Goal: Transaction & Acquisition: Purchase product/service

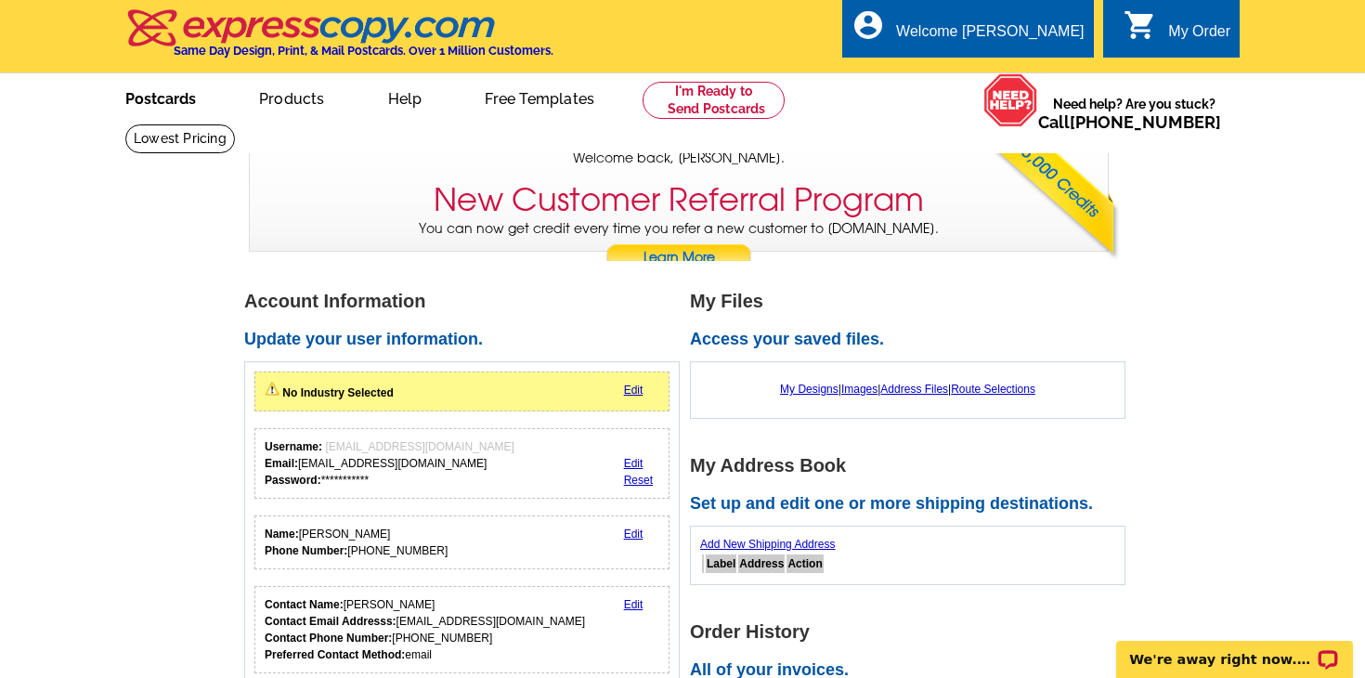
click at [180, 98] on link "Postcards" at bounding box center [161, 97] width 130 height 44
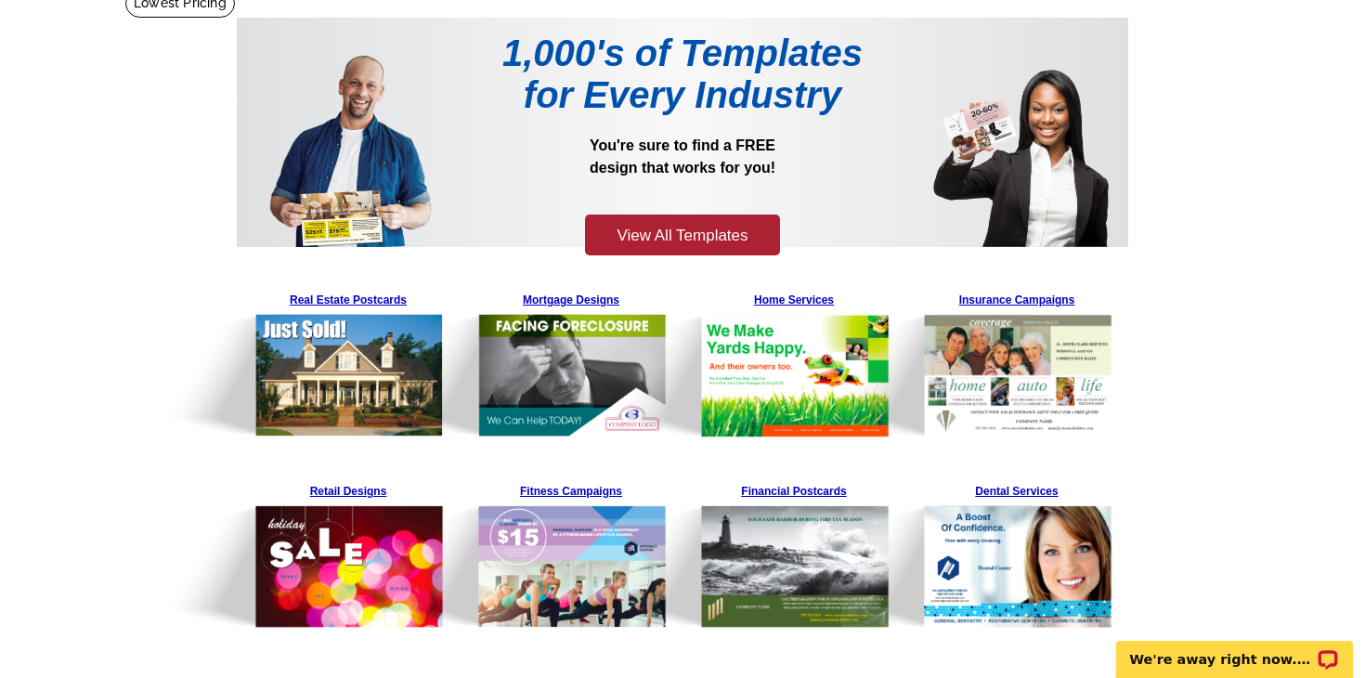
scroll to position [135, 0]
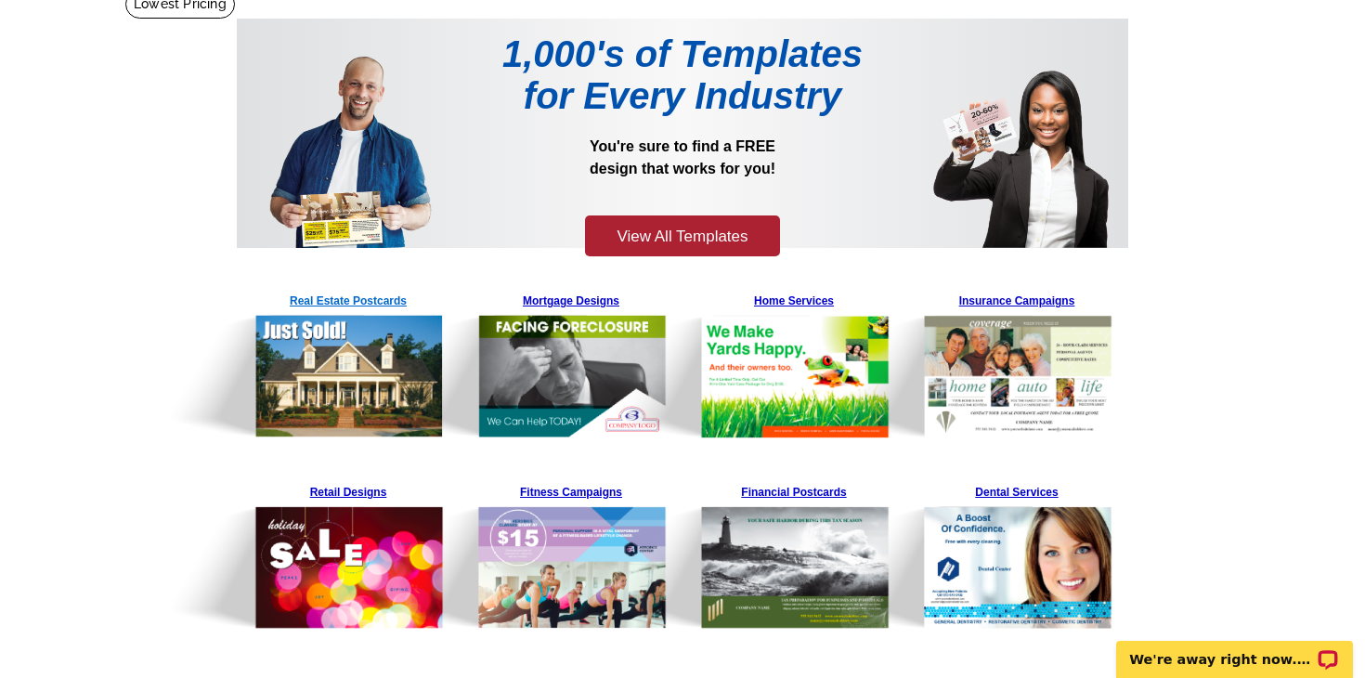
click at [359, 301] on img at bounding box center [302, 362] width 283 height 152
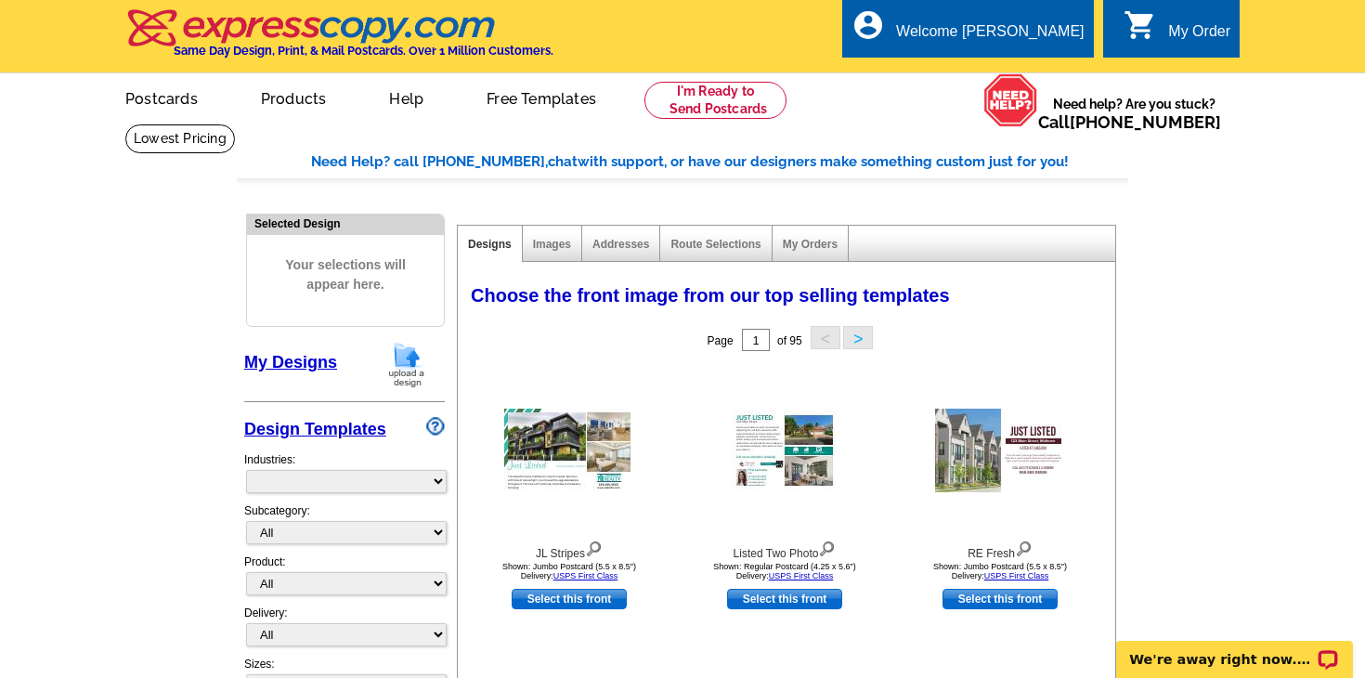
select select "785"
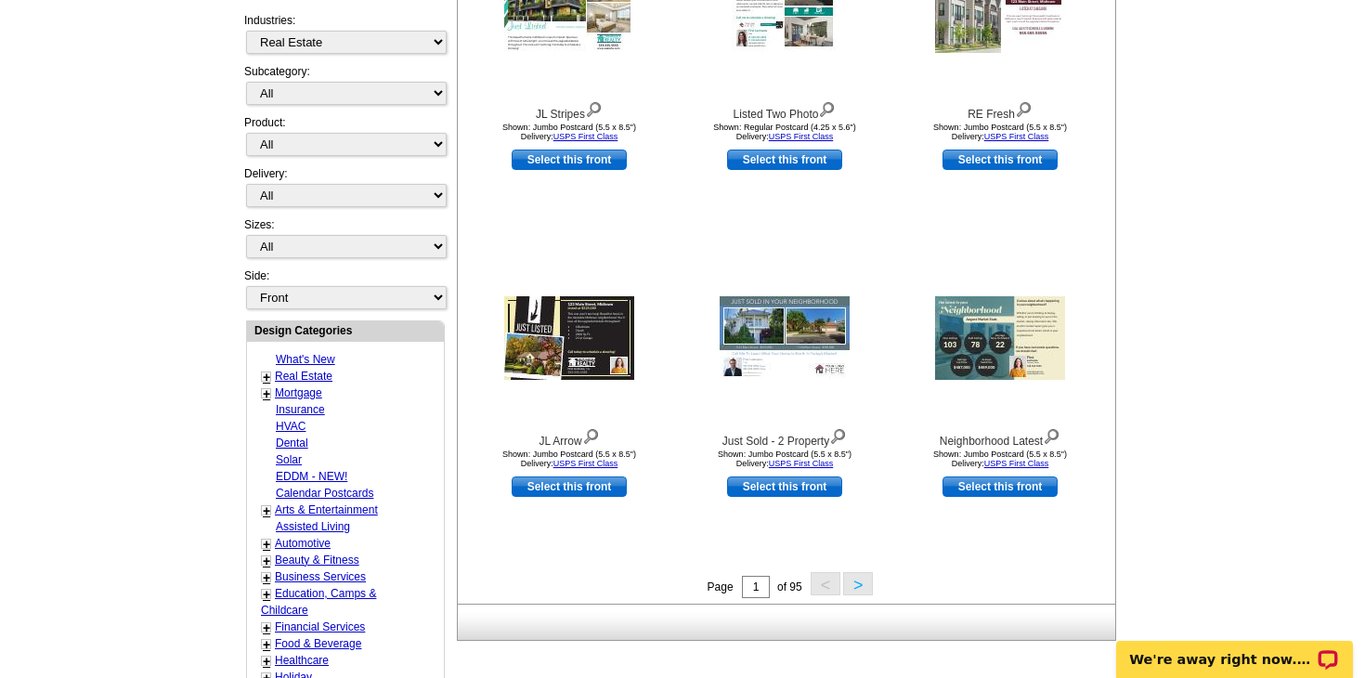
scroll to position [589, 0]
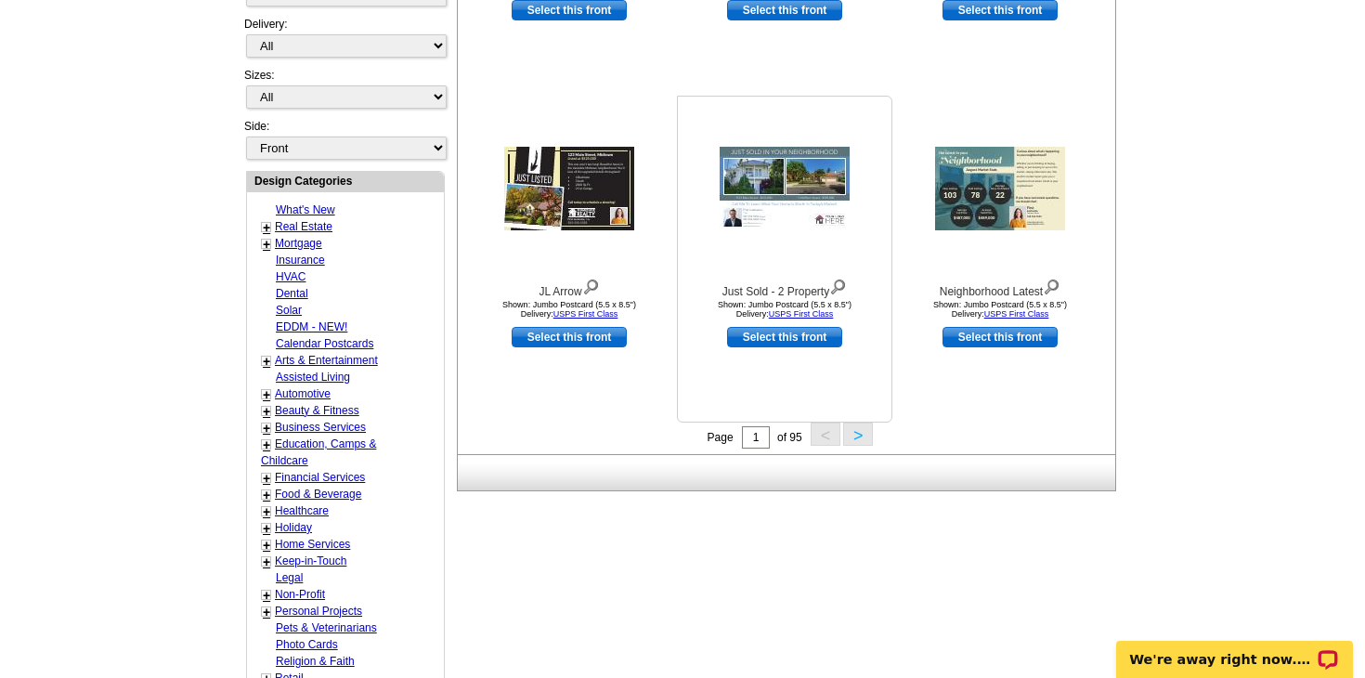
click at [784, 339] on link "Select this front" at bounding box center [784, 337] width 115 height 20
select select "2"
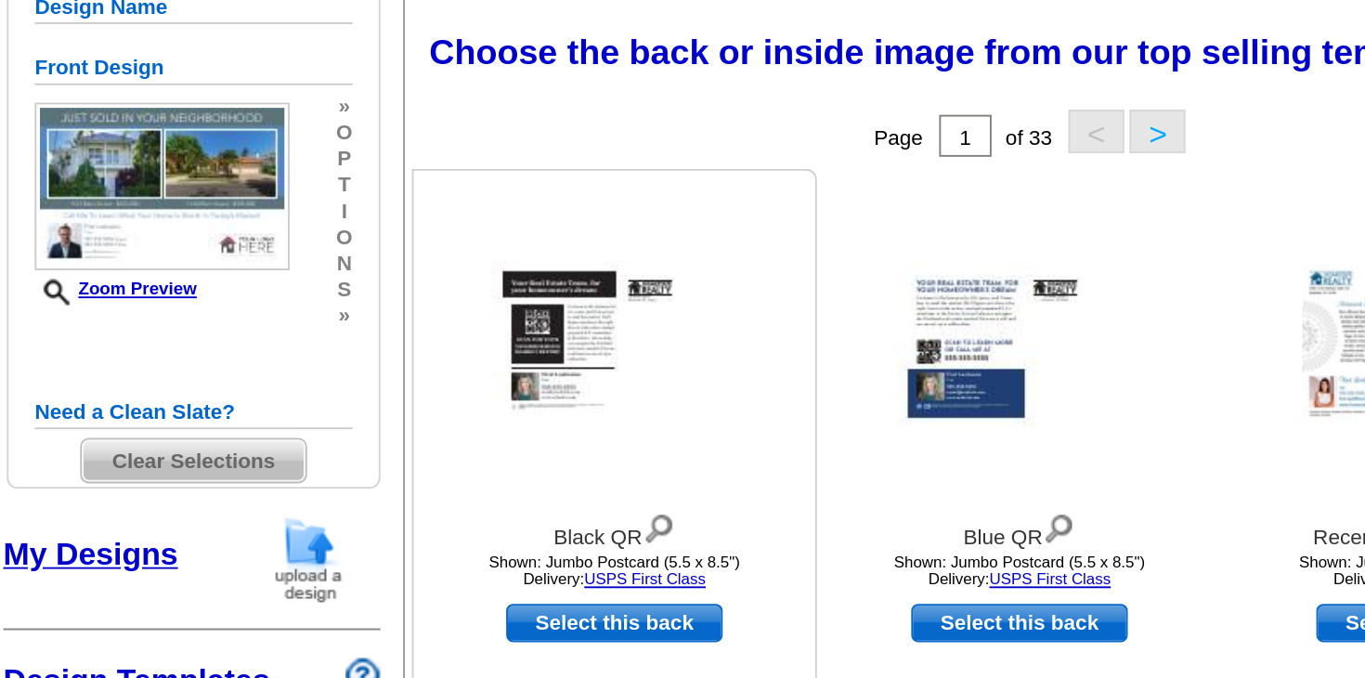
scroll to position [215, 0]
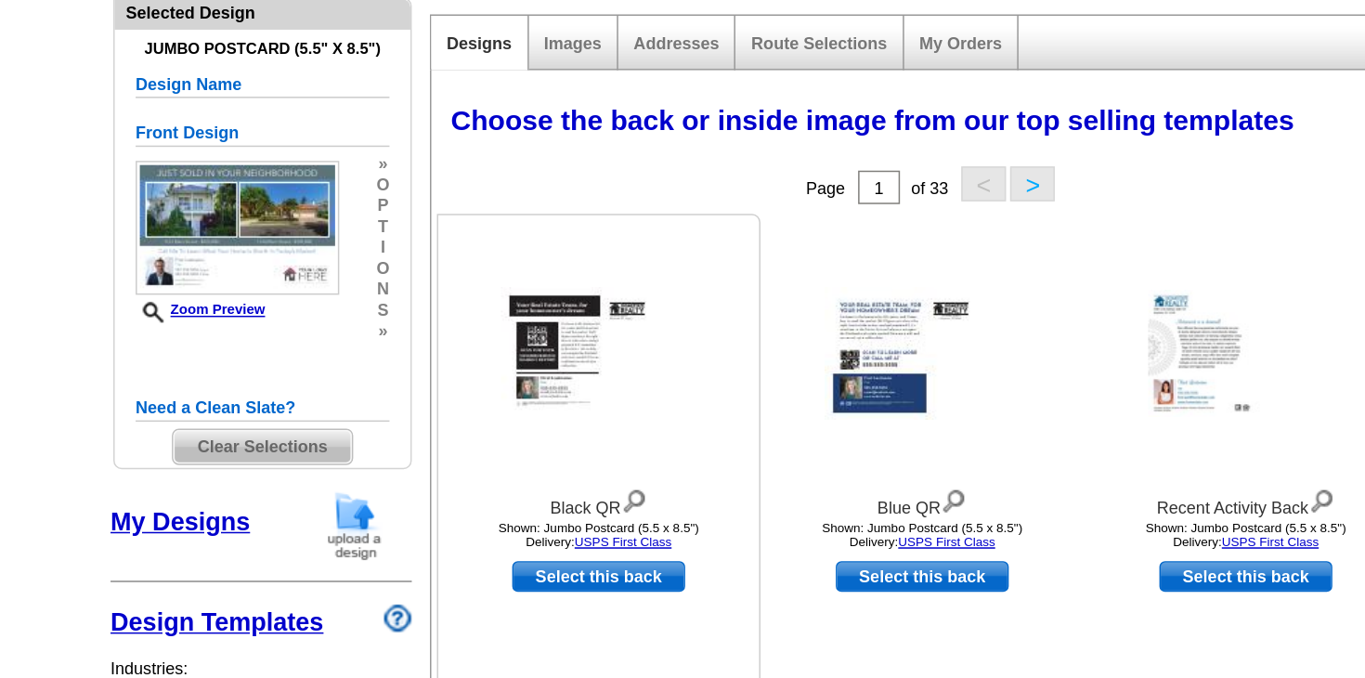
click at [512, 380] on link "Select this back" at bounding box center [569, 383] width 115 height 20
select select "front"
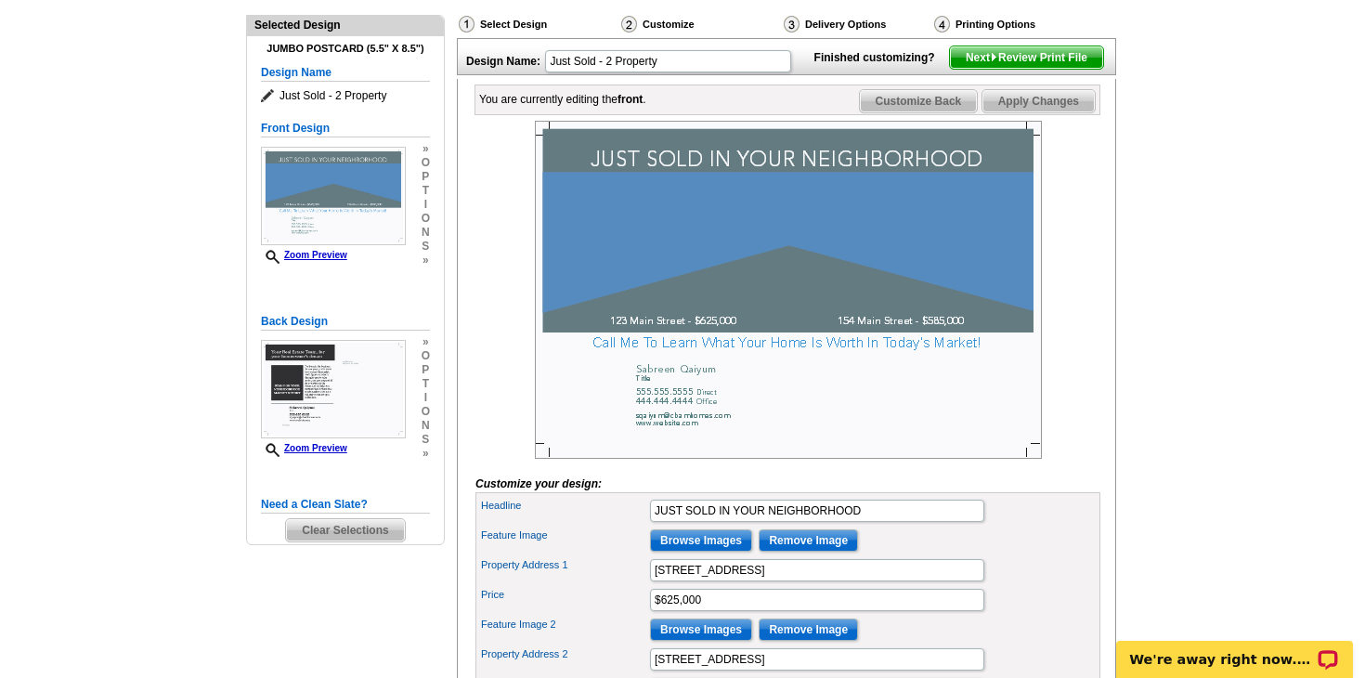
scroll to position [164, 0]
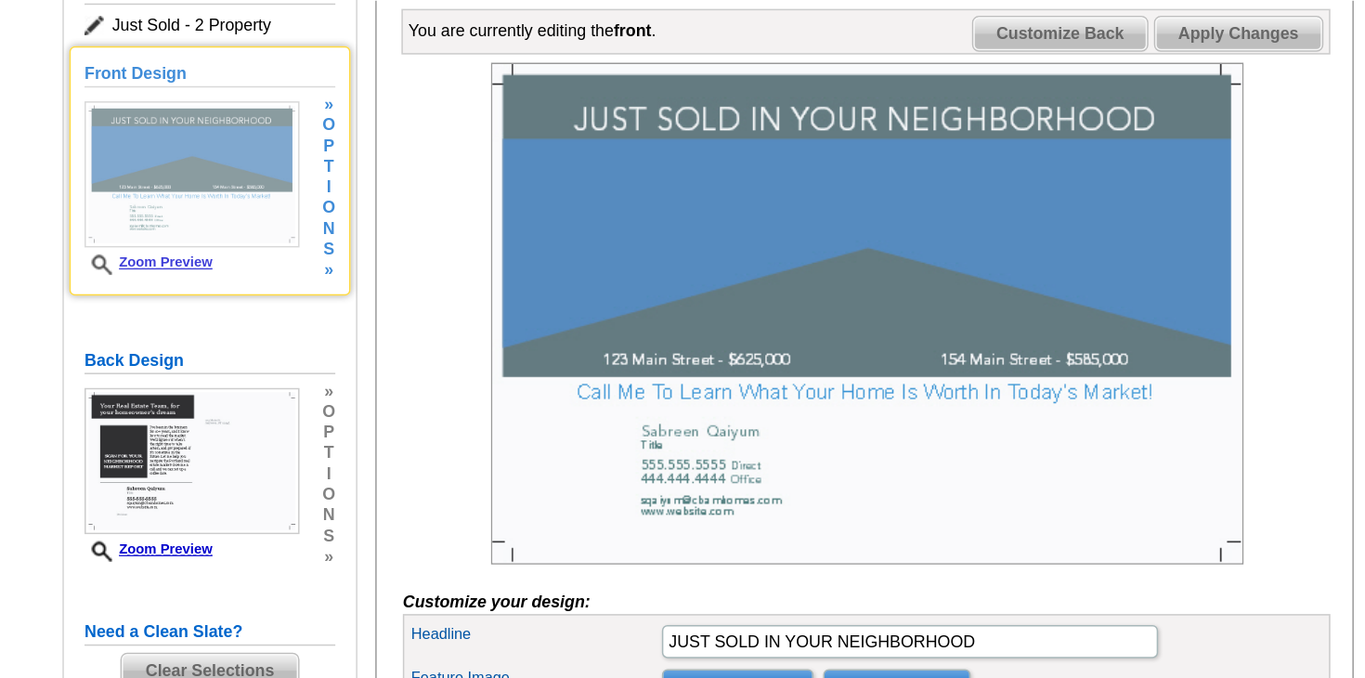
click at [261, 181] on img at bounding box center [333, 230] width 145 height 98
click at [261, 284] on link "Zoom Preview" at bounding box center [304, 289] width 86 height 10
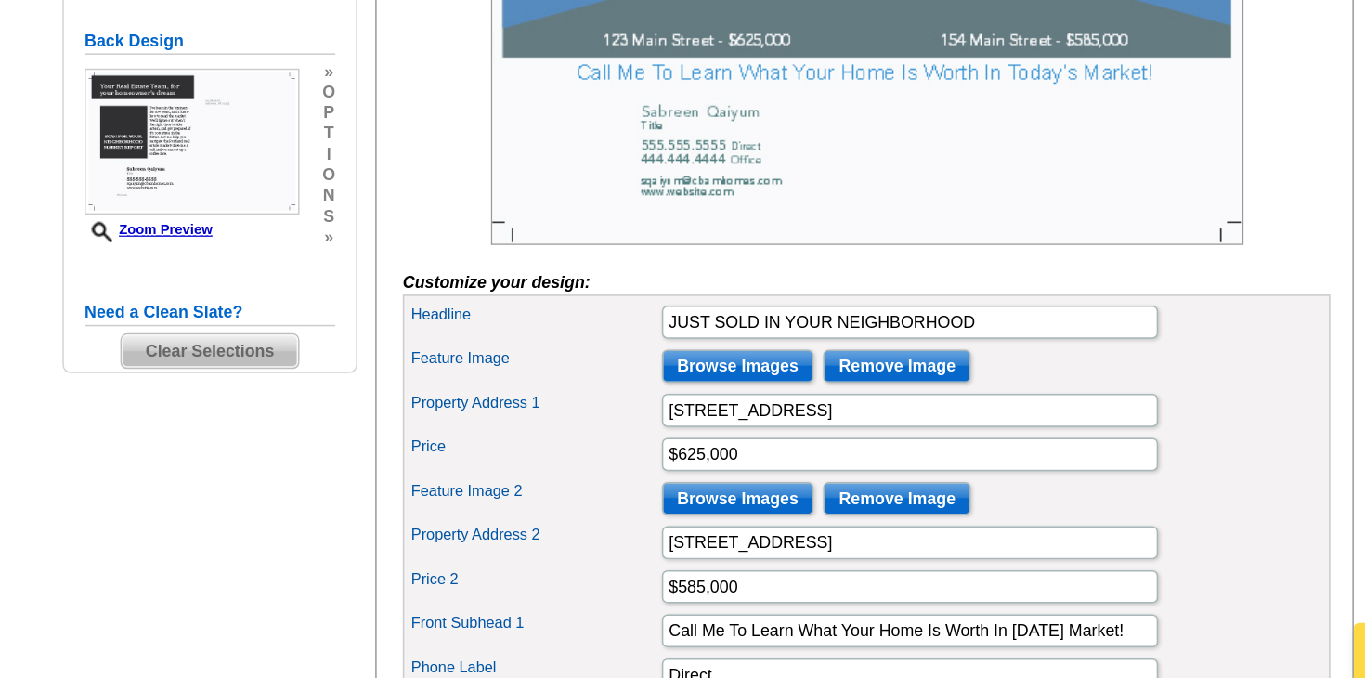
scroll to position [272, 0]
click at [650, 456] on input "Browse Images" at bounding box center [701, 467] width 102 height 22
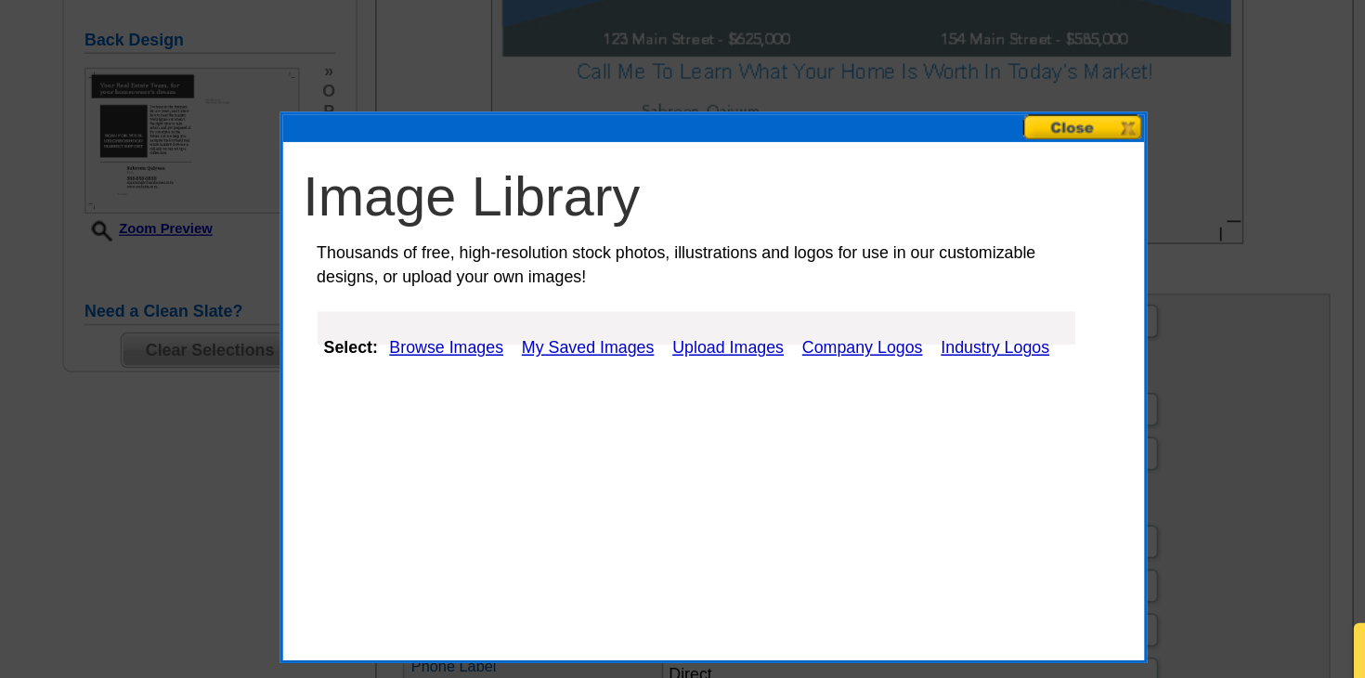
click at [462, 444] on link "Browse Images" at bounding box center [505, 455] width 86 height 22
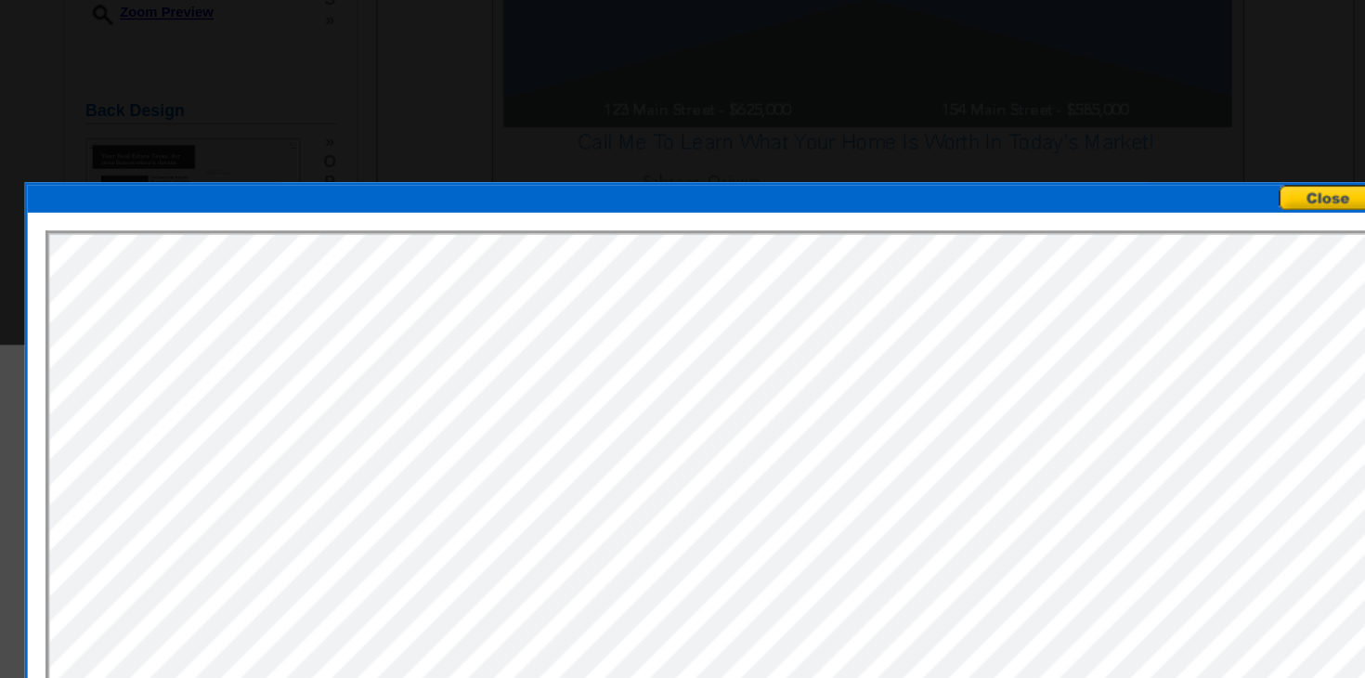
scroll to position [445, 0]
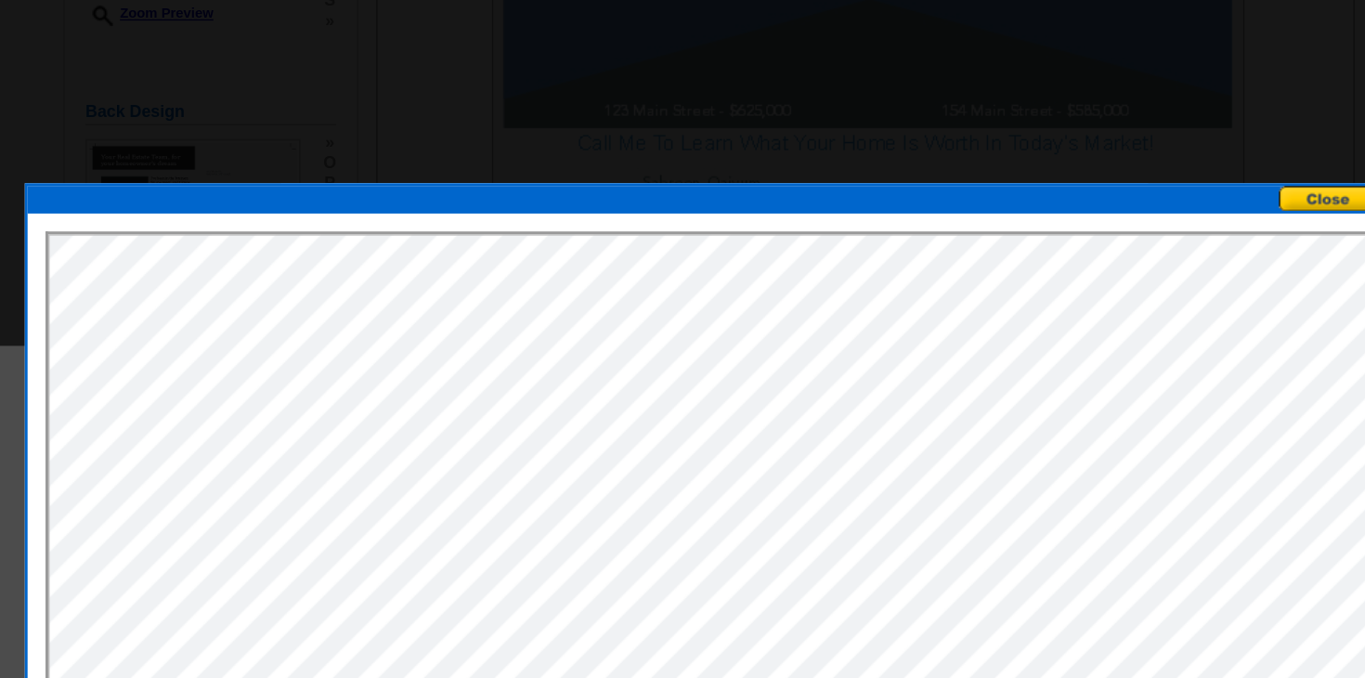
click at [1065, 131] on button at bounding box center [1106, 134] width 82 height 18
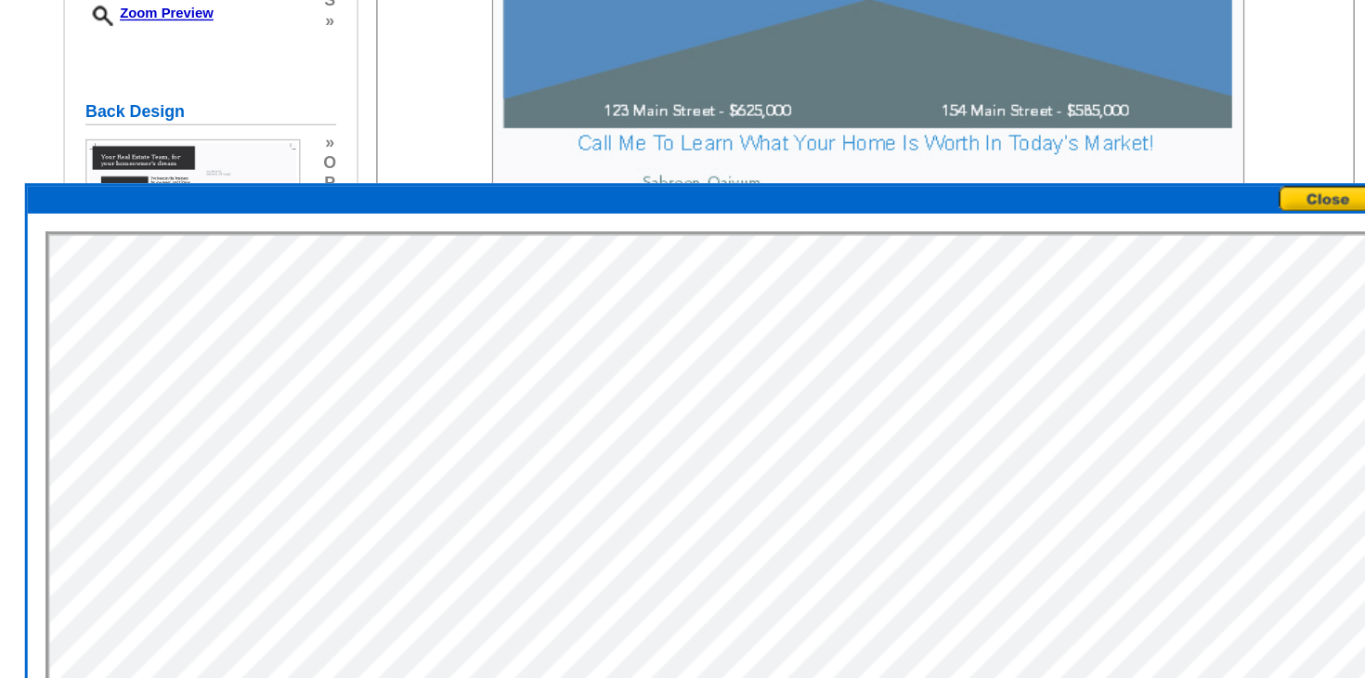
click at [1065, 131] on button at bounding box center [1106, 134] width 82 height 18
click at [1065, 132] on button at bounding box center [1106, 134] width 82 height 18
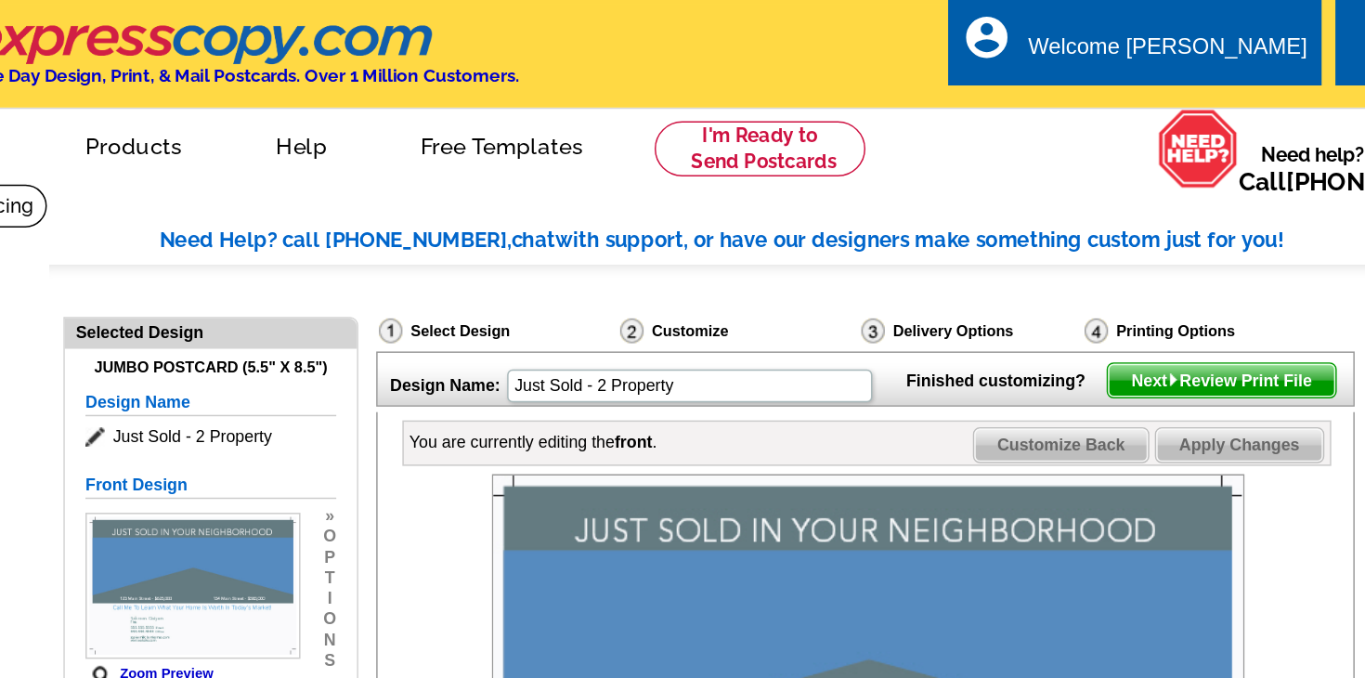
scroll to position [0, 0]
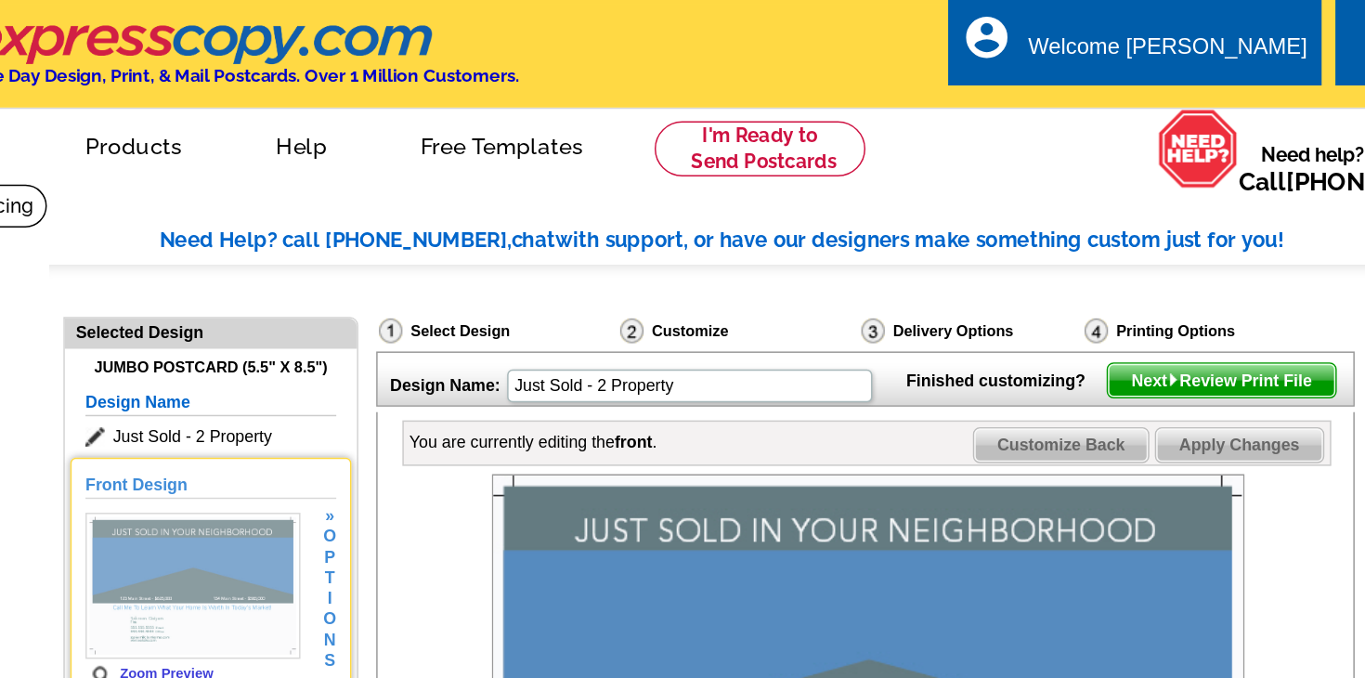
click at [261, 330] on h5 "Front Design" at bounding box center [345, 328] width 169 height 18
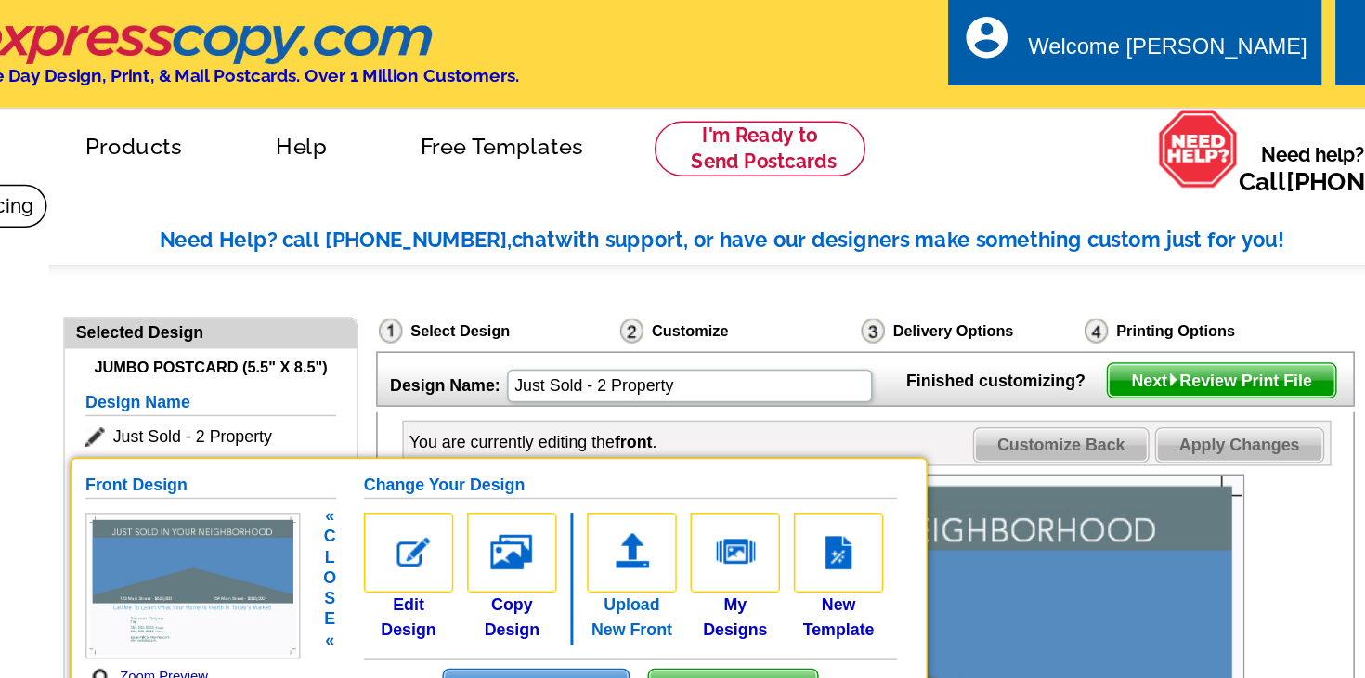
click at [599, 379] on img at bounding box center [629, 372] width 60 height 54
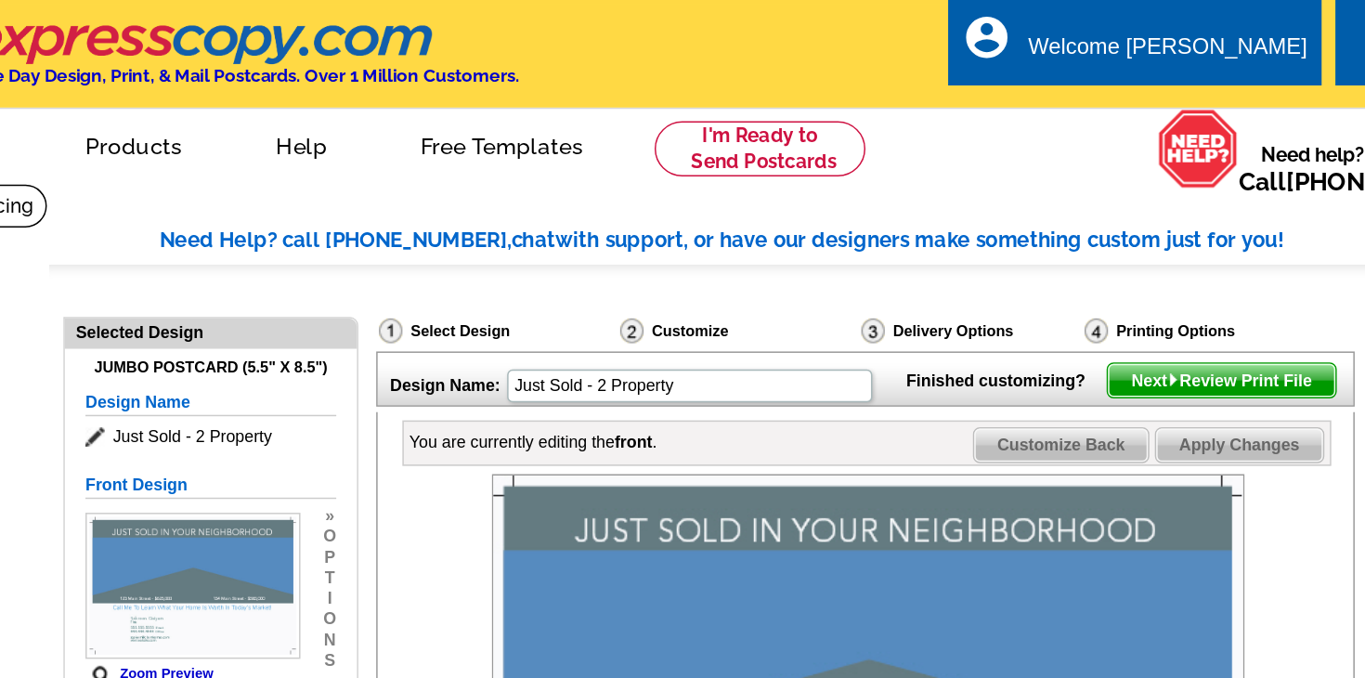
click at [535, 368] on img at bounding box center [788, 488] width 507 height 338
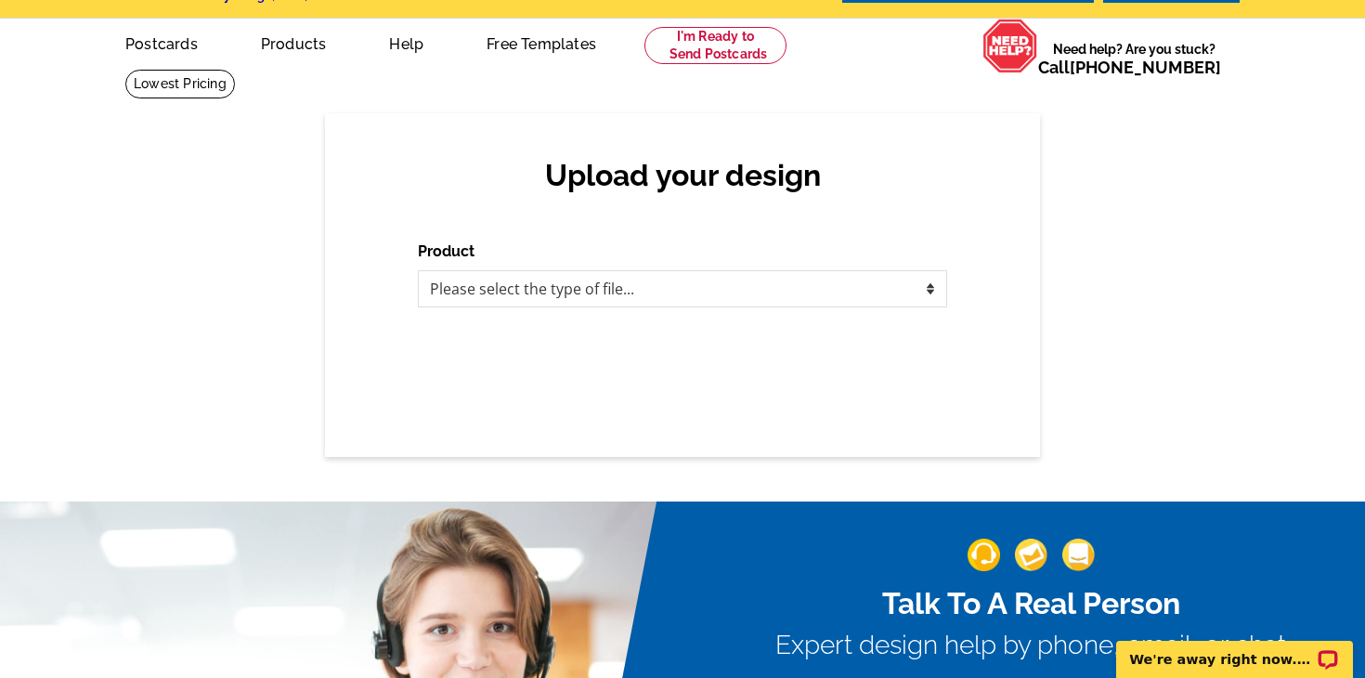
scroll to position [58, 0]
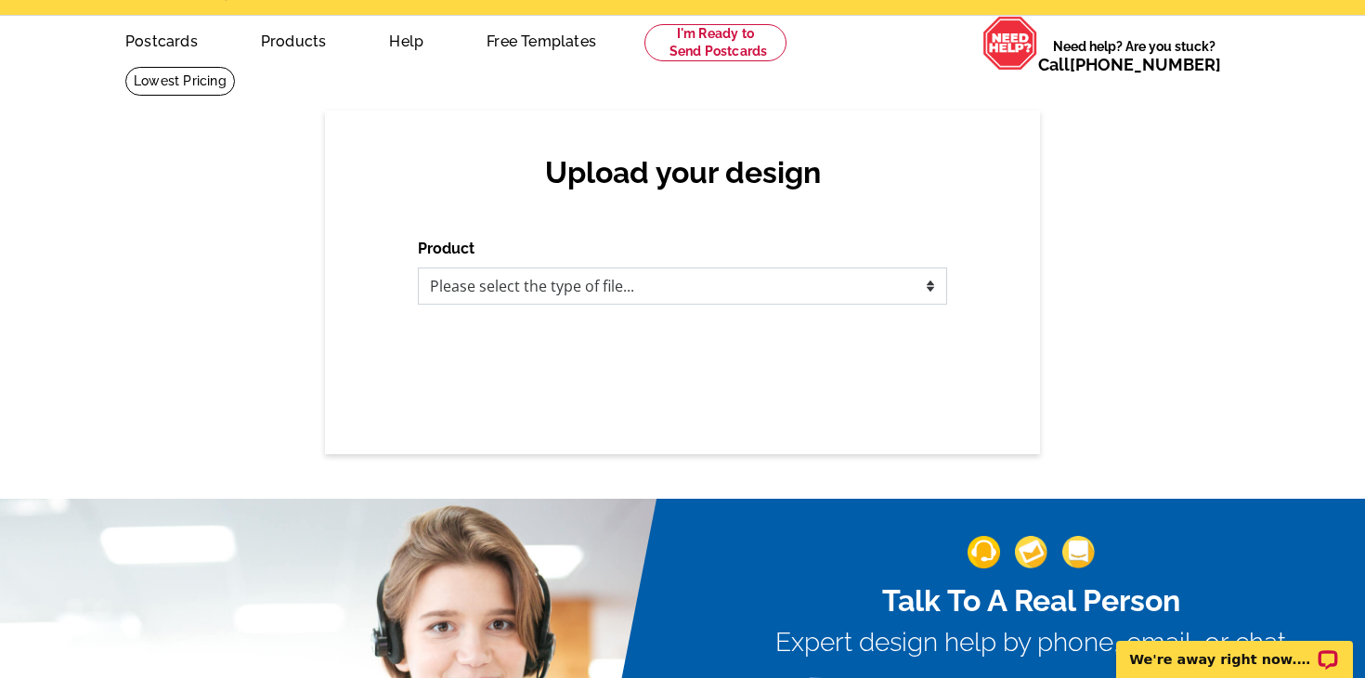
select select "1"
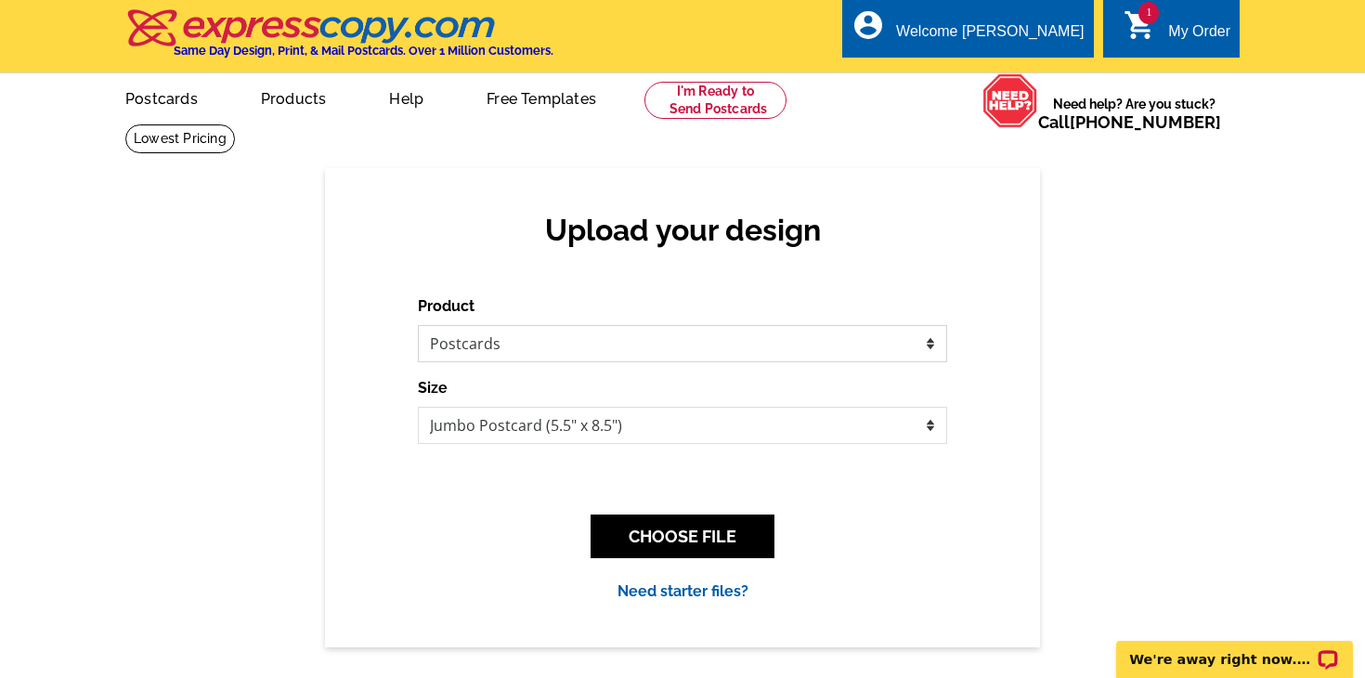
scroll to position [0, 0]
click at [176, 101] on link "Postcards" at bounding box center [161, 97] width 130 height 44
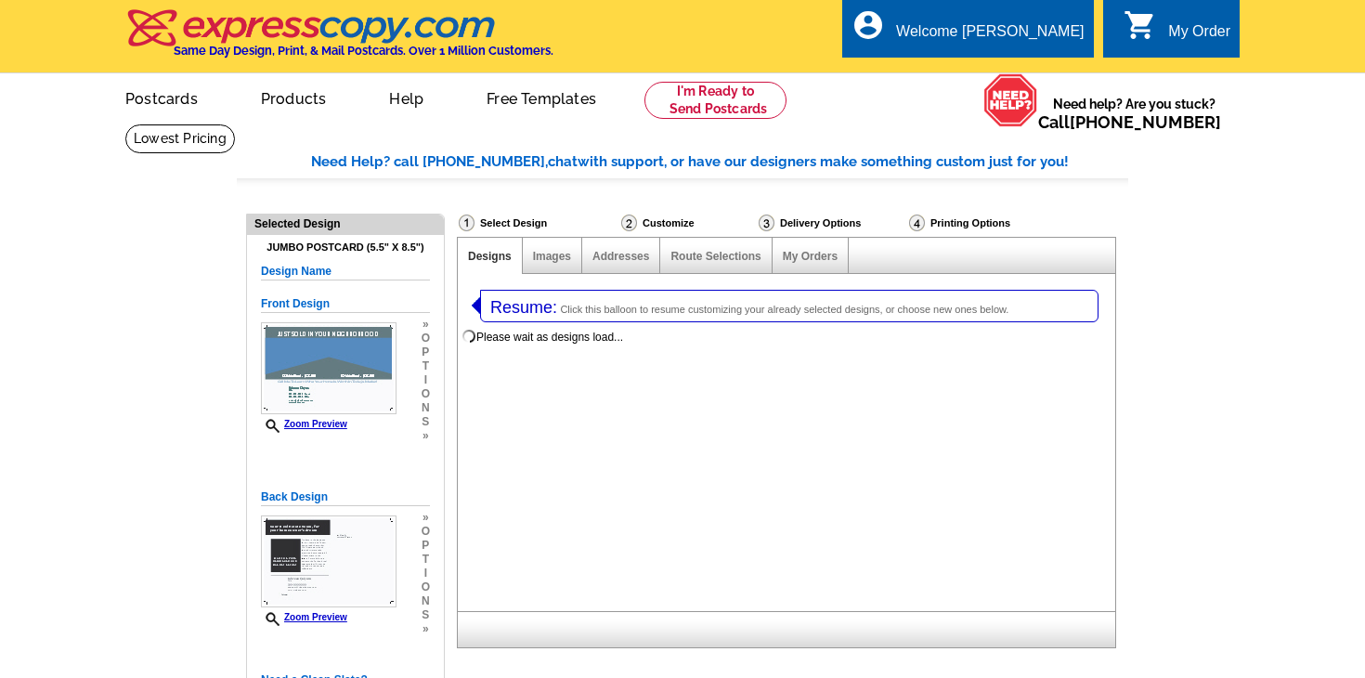
select select "1"
select select "2"
select select "785"
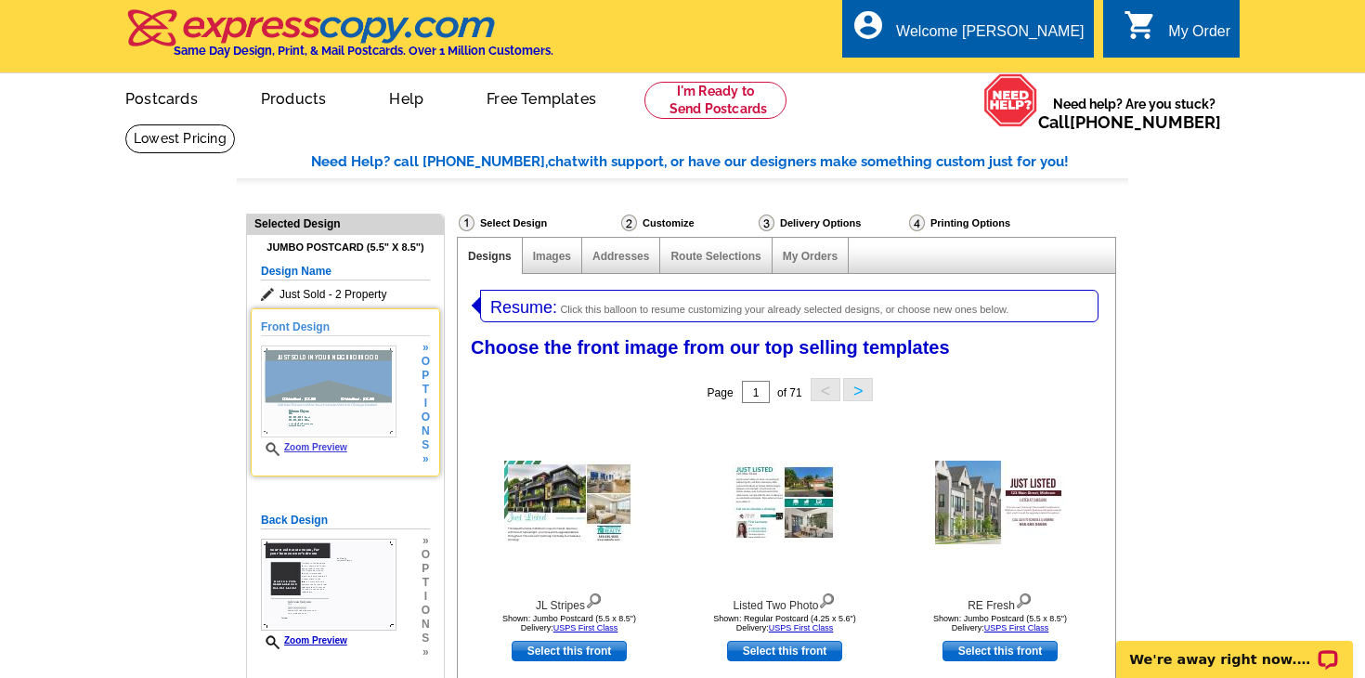
click at [369, 374] on img at bounding box center [329, 391] width 136 height 92
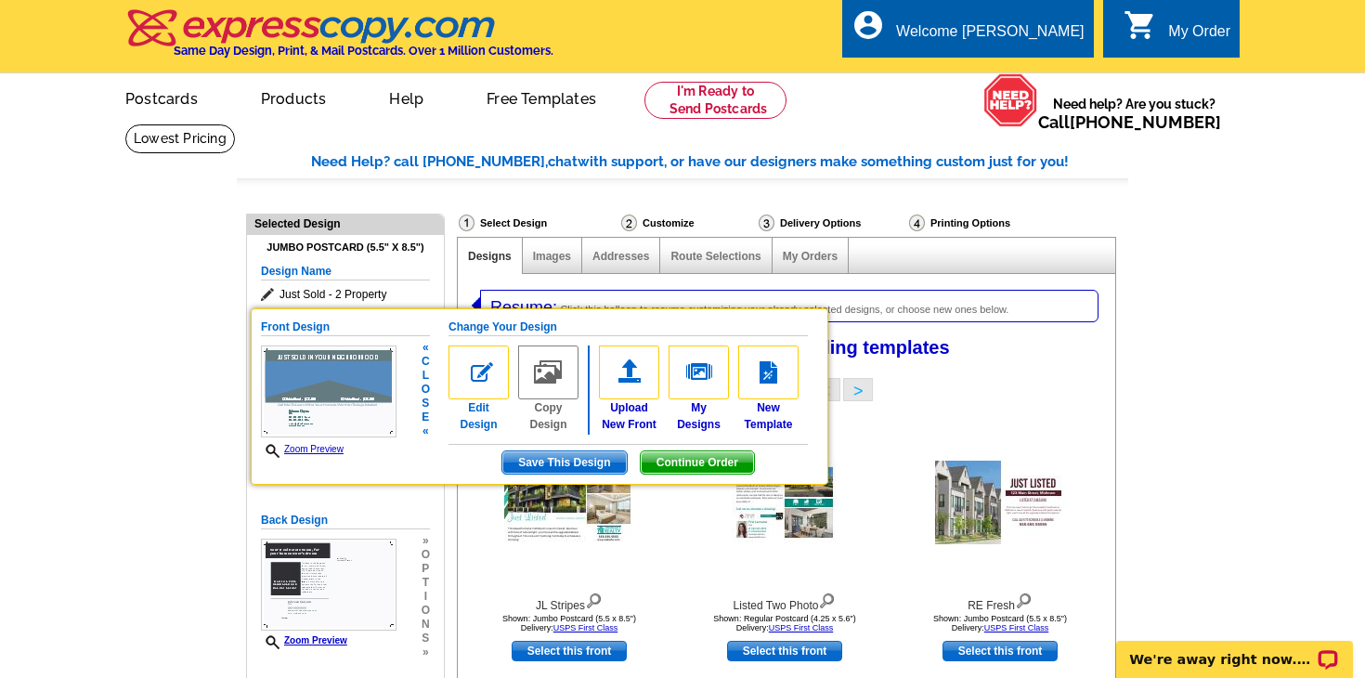
click at [476, 376] on img at bounding box center [479, 372] width 60 height 54
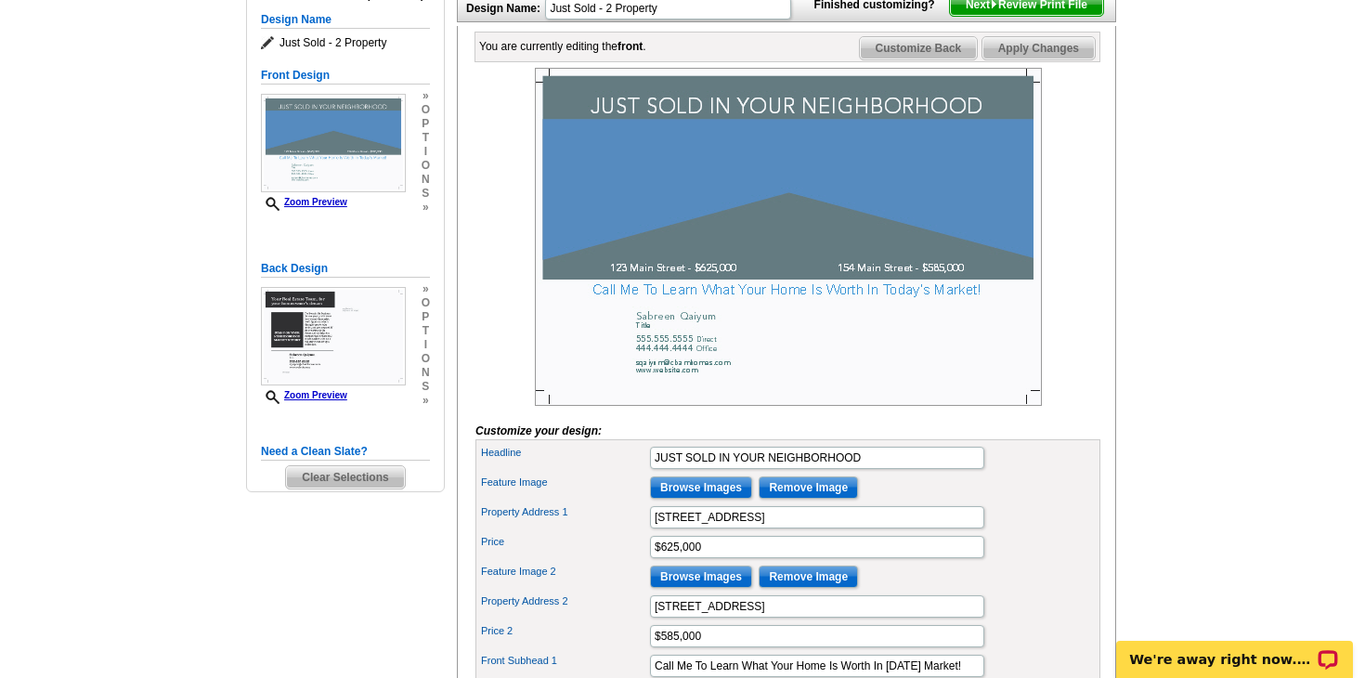
scroll to position [269, 0]
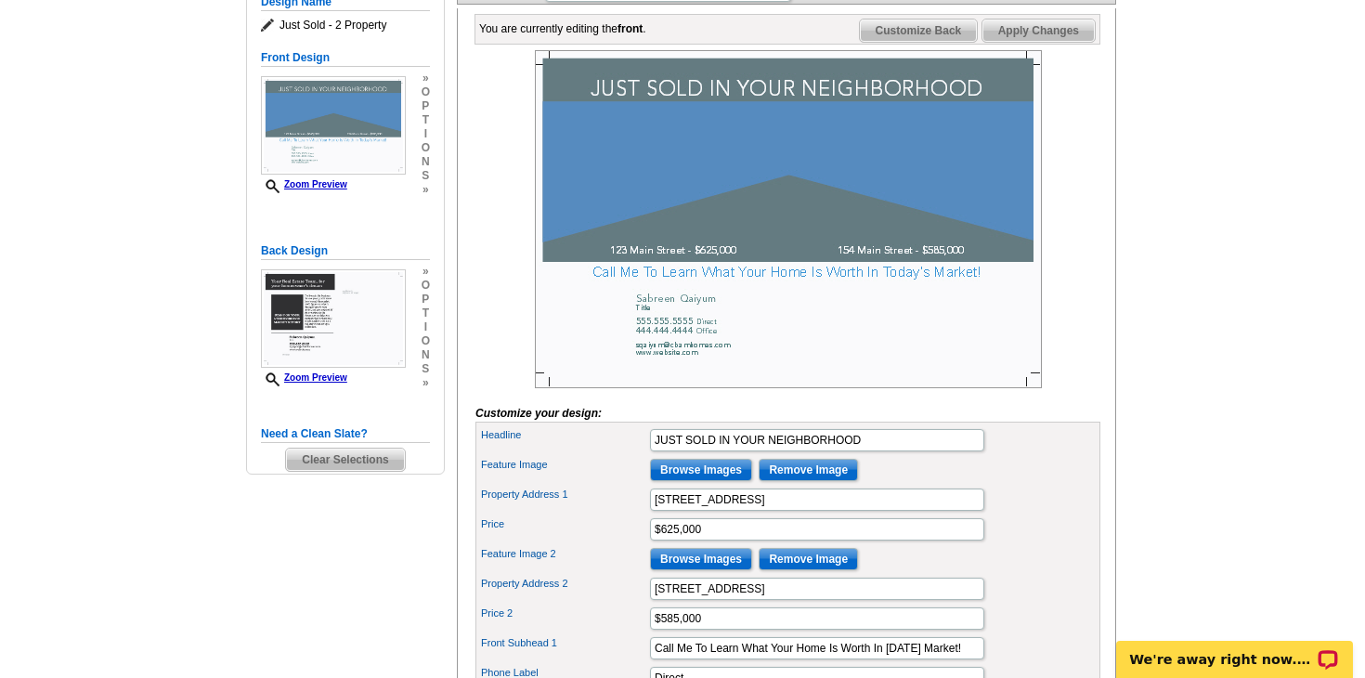
click at [708, 481] on input "Browse Images" at bounding box center [701, 470] width 102 height 22
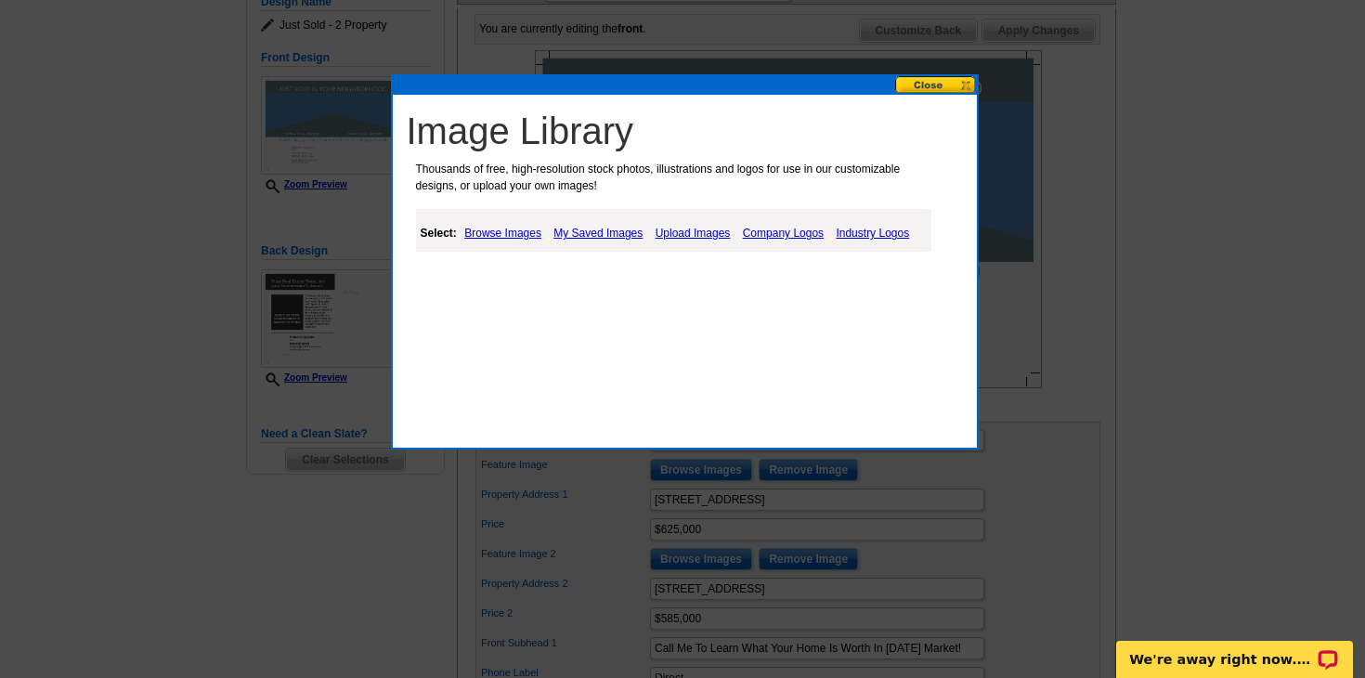
click at [511, 237] on link "Browse Images" at bounding box center [503, 233] width 86 height 22
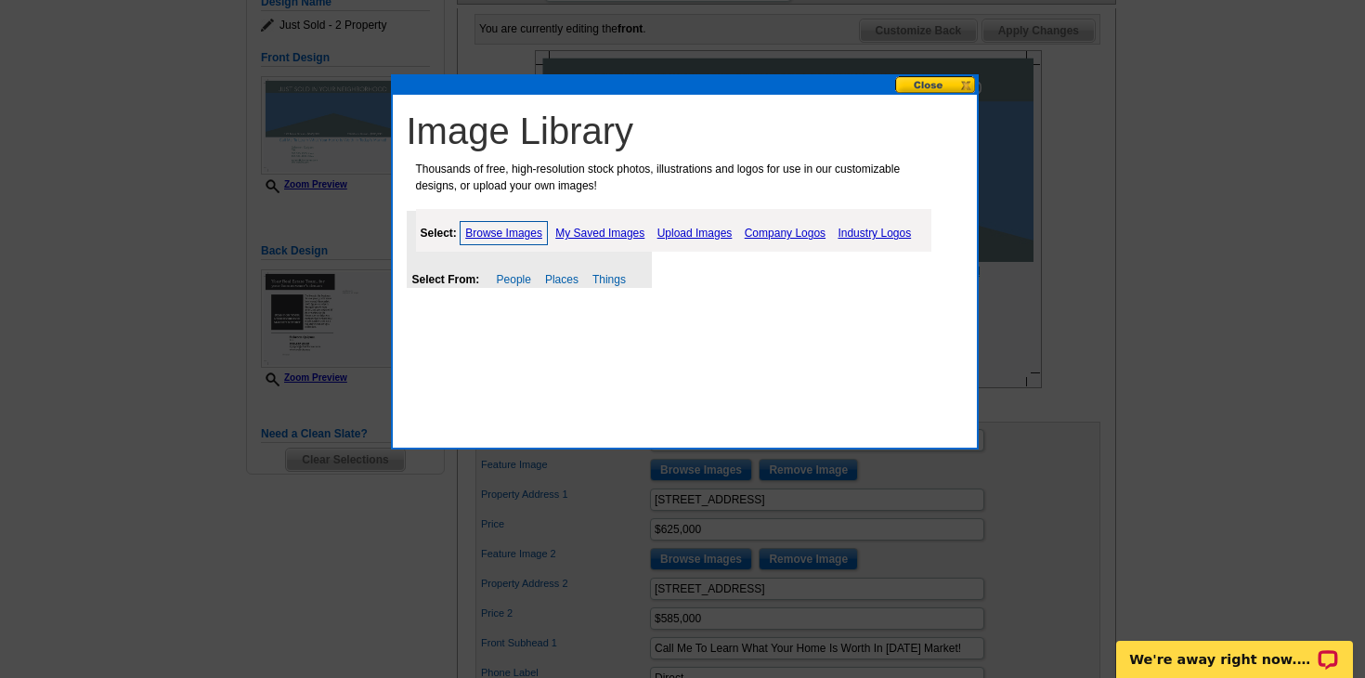
click at [606, 234] on link "My Saved Images" at bounding box center [600, 233] width 98 height 22
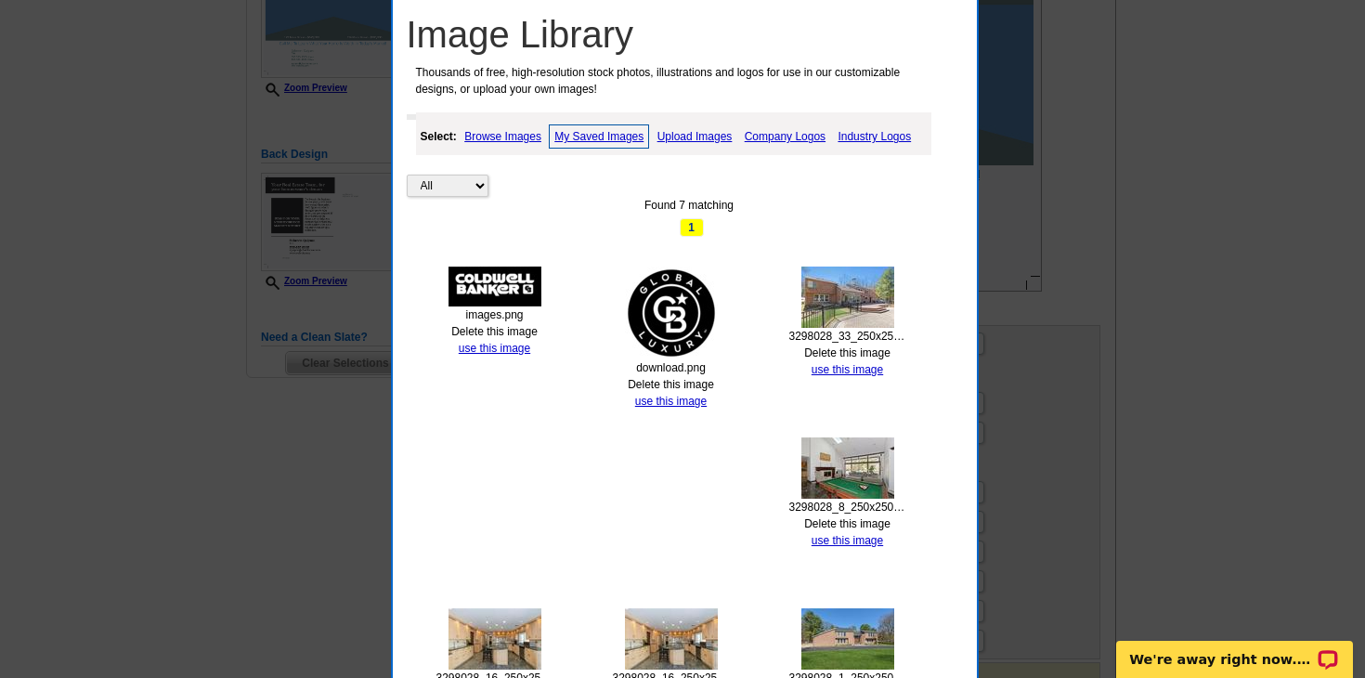
scroll to position [348, 0]
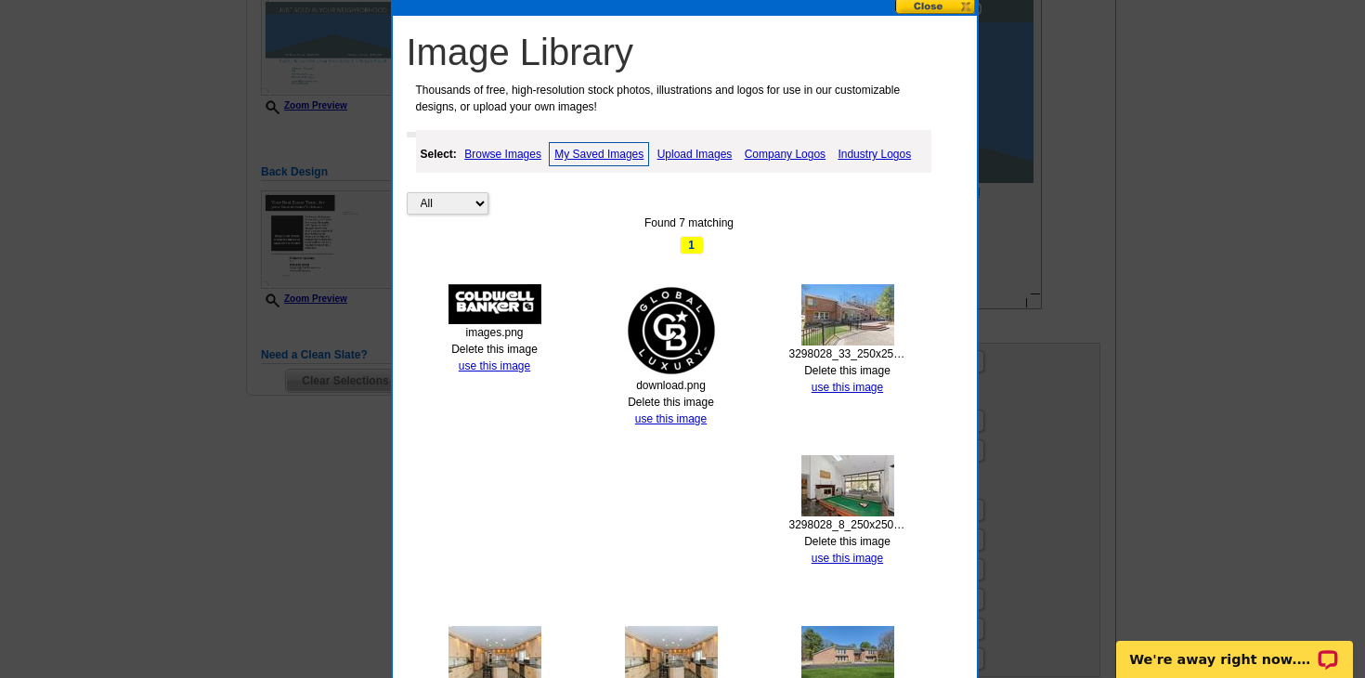
click at [697, 158] on link "Upload Images" at bounding box center [695, 154] width 85 height 22
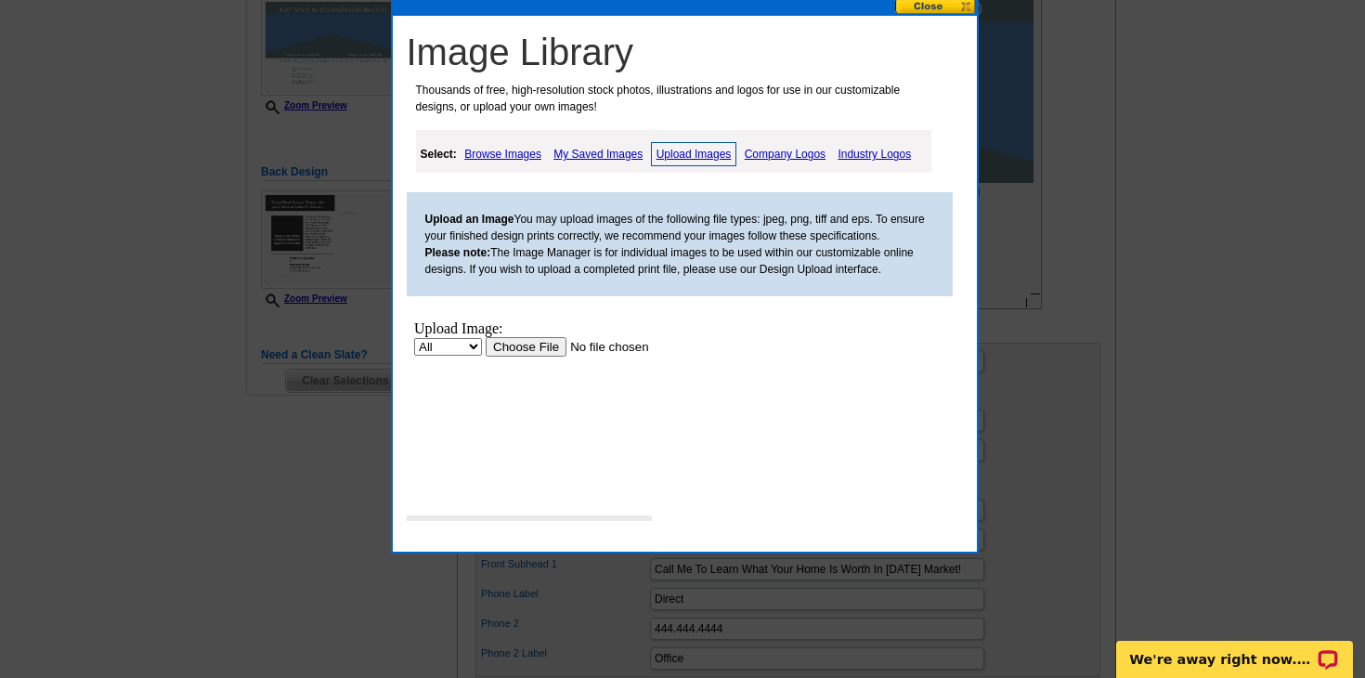
scroll to position [0, 0]
click at [515, 350] on input "file" at bounding box center [602, 347] width 235 height 20
click at [490, 154] on link "Browse Images" at bounding box center [503, 154] width 86 height 22
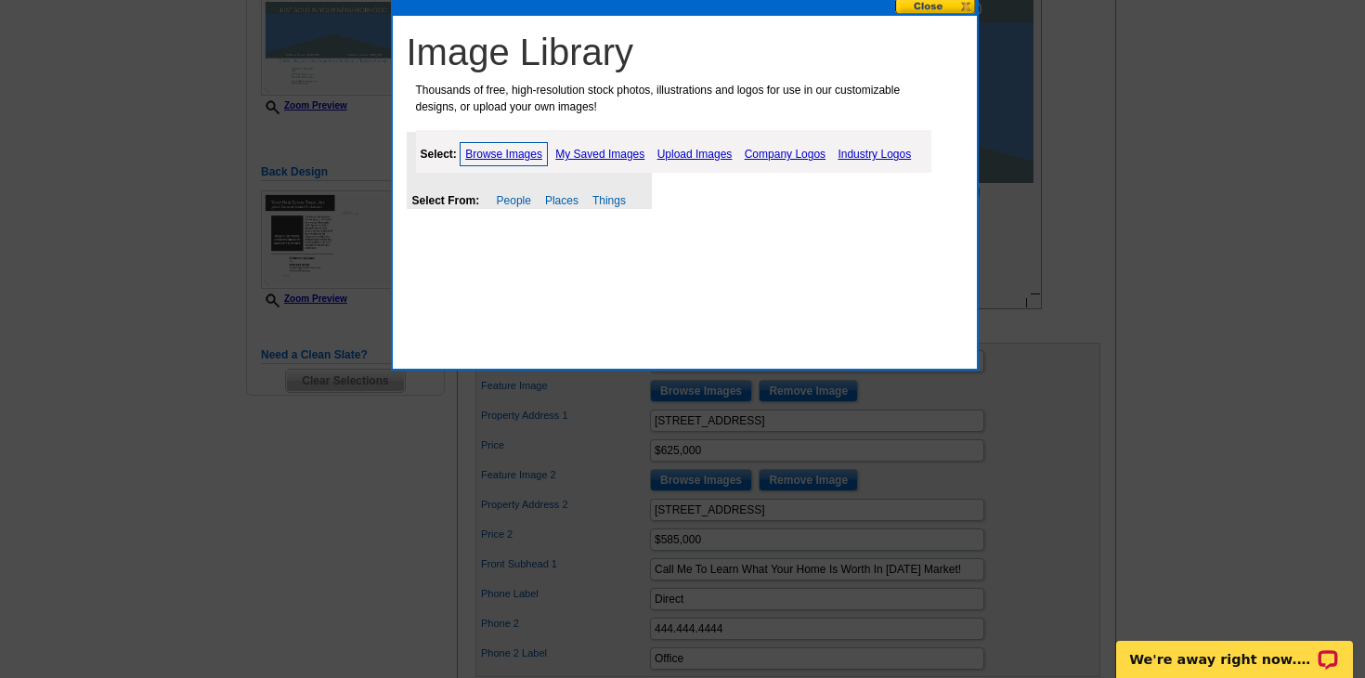
click at [494, 157] on link "Browse Images" at bounding box center [504, 154] width 88 height 24
click at [561, 199] on link "Places" at bounding box center [561, 200] width 33 height 13
click at [561, 202] on link "Places" at bounding box center [561, 200] width 33 height 13
click at [610, 161] on link "My Saved Images" at bounding box center [600, 154] width 98 height 22
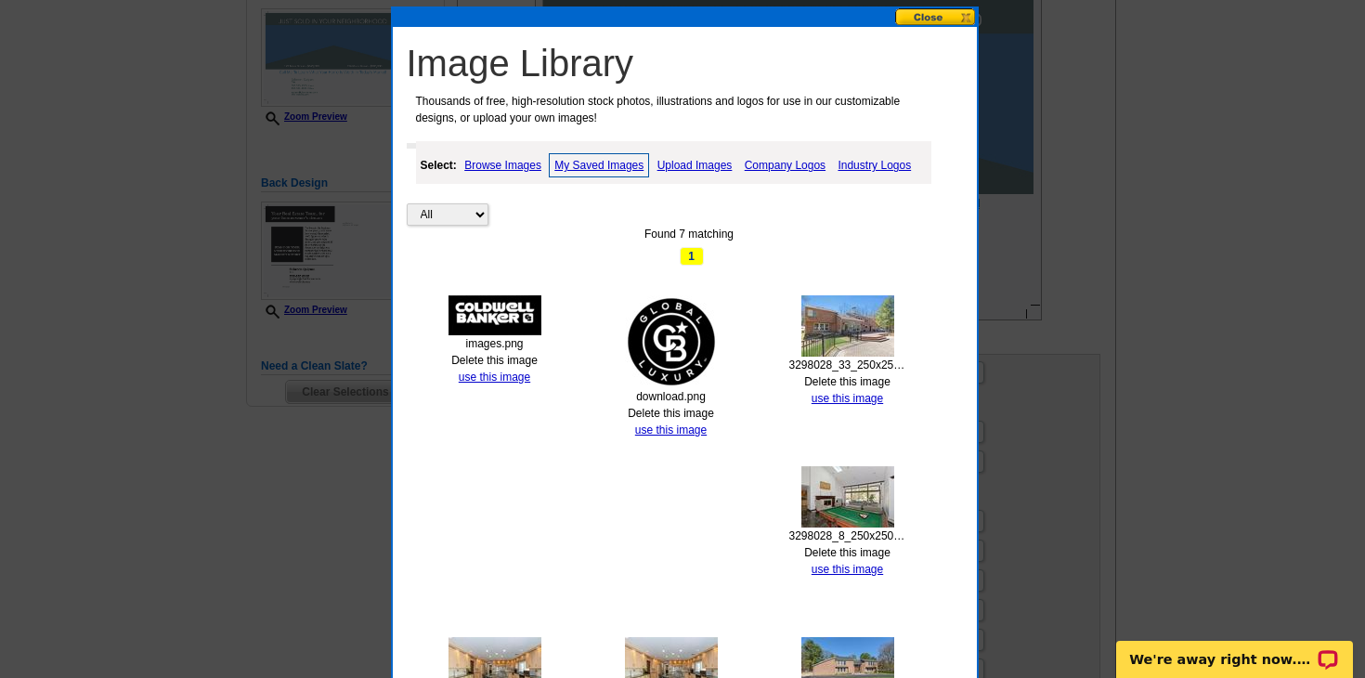
scroll to position [377, 0]
